Goal: Task Accomplishment & Management: Manage account settings

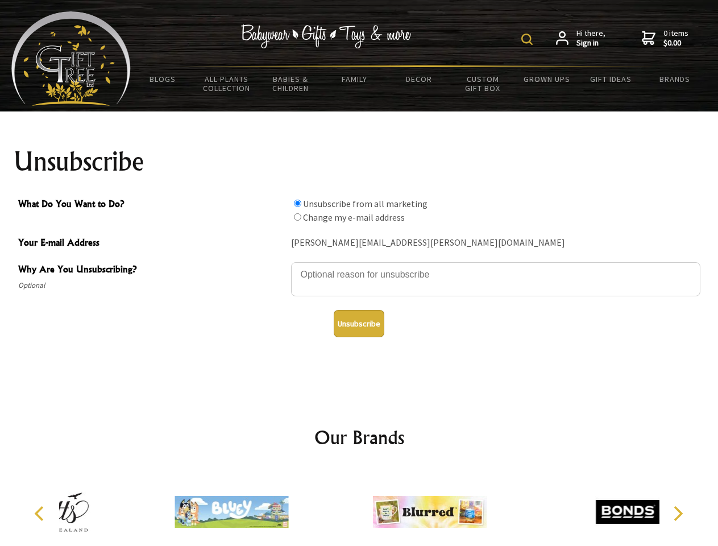
click at [529, 39] on img at bounding box center [526, 39] width 11 height 11
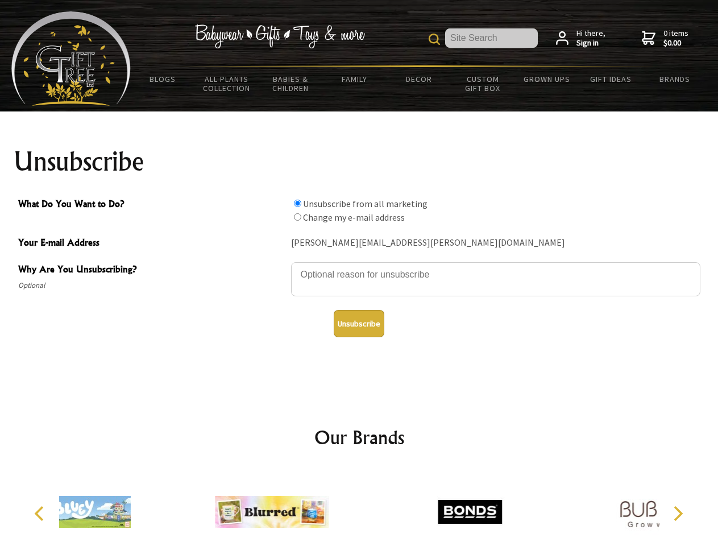
click at [359, 266] on textarea "Why Are You Unsubscribing?" at bounding box center [495, 279] width 409 height 34
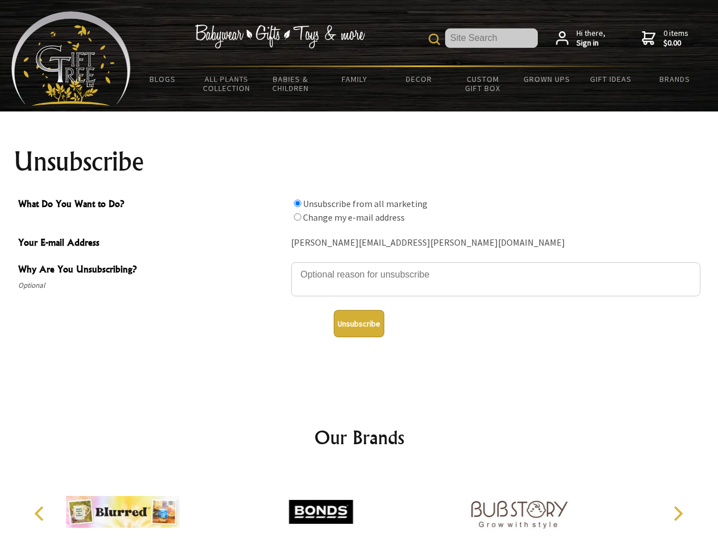
click at [297, 203] on input "What Do You Want to Do?" at bounding box center [297, 202] width 7 height 7
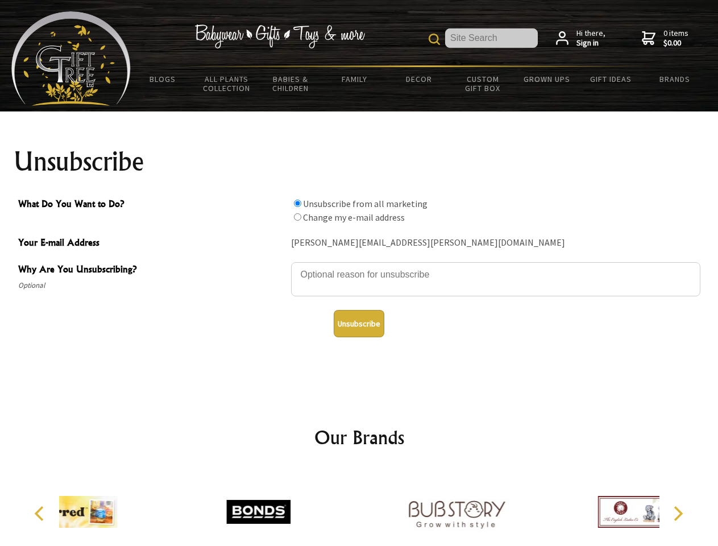
click at [297, 217] on input "What Do You Want to Do?" at bounding box center [297, 216] width 7 height 7
radio input "true"
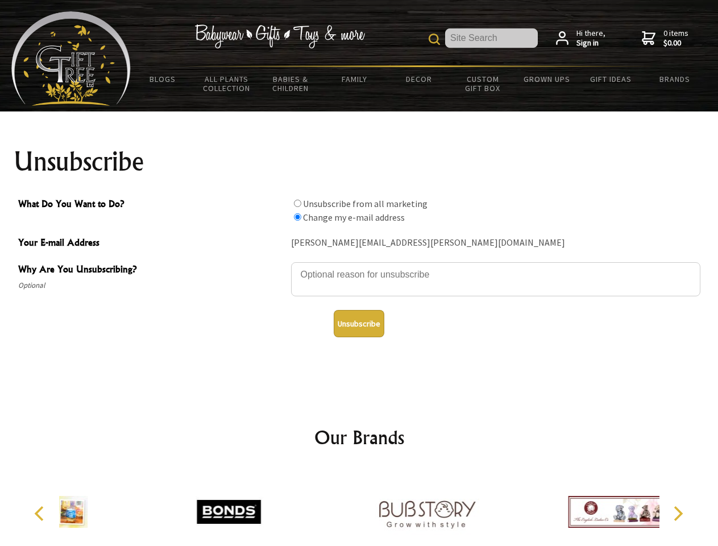
click at [359, 323] on button "Unsubscribe" at bounding box center [359, 323] width 51 height 27
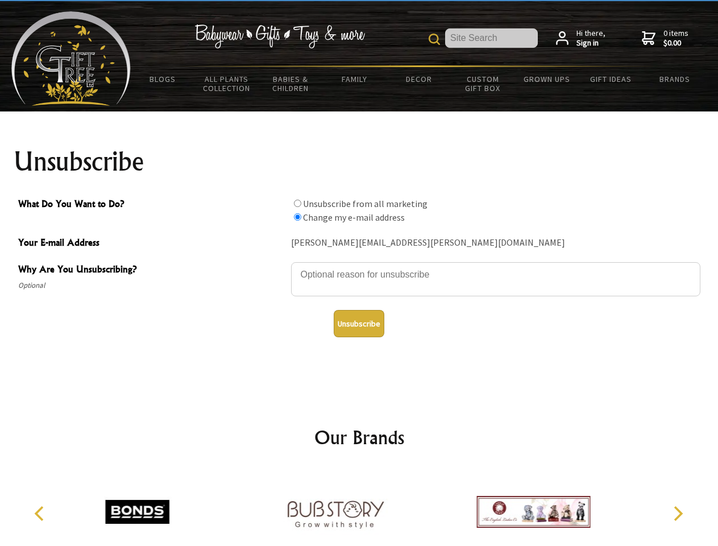
click at [359, 507] on div at bounding box center [335, 513] width 198 height 89
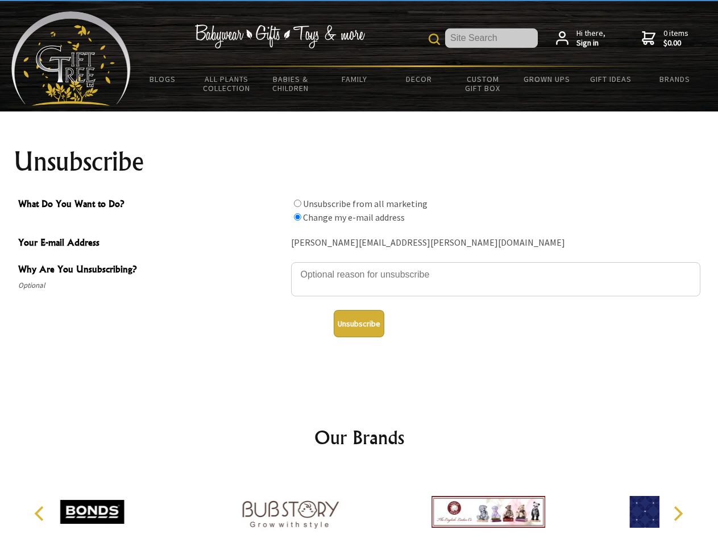
click at [41, 513] on icon "Previous" at bounding box center [40, 513] width 15 height 15
click at [677, 513] on icon "Next" at bounding box center [677, 513] width 15 height 15
